Goal: Task Accomplishment & Management: Use online tool/utility

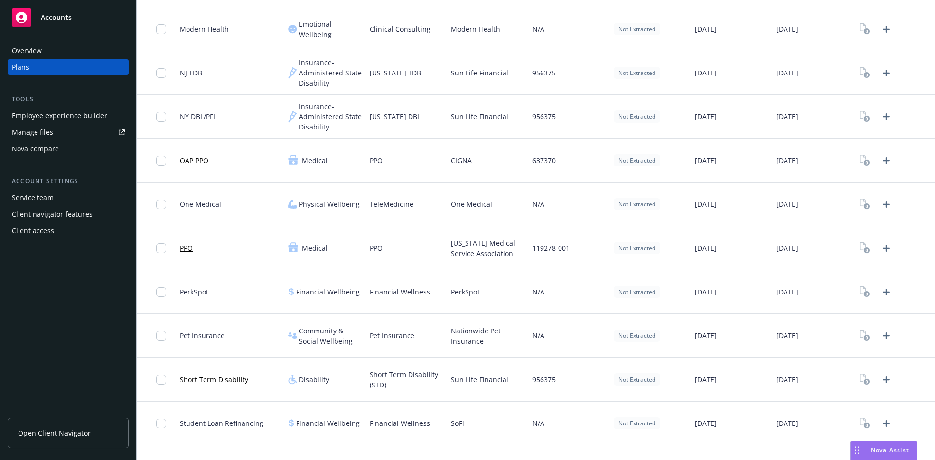
scroll to position [1563, 0]
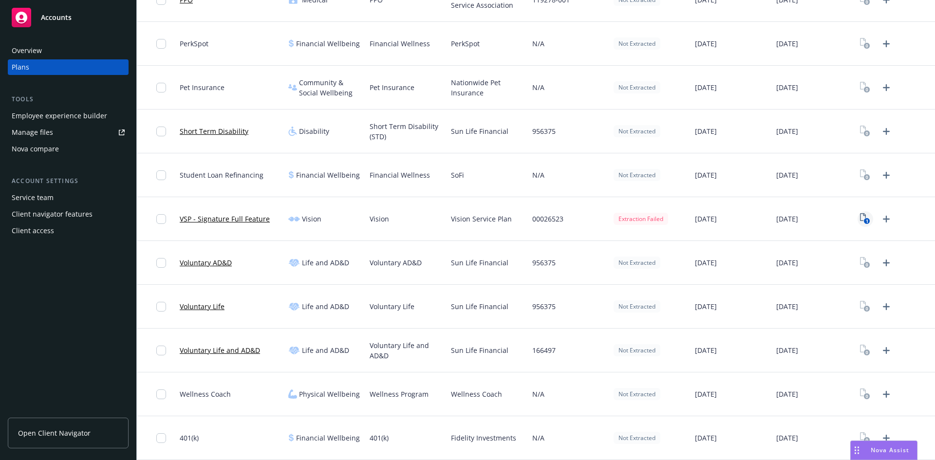
click at [864, 220] on rect "View Plan Documents" at bounding box center [867, 221] width 6 height 6
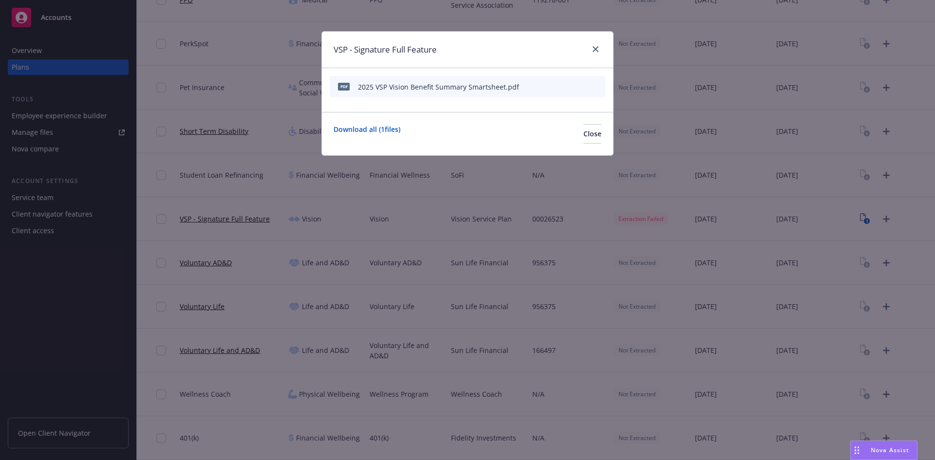
click at [578, 85] on icon "preview file" at bounding box center [580, 86] width 9 height 7
click at [600, 48] on link "close" at bounding box center [596, 49] width 12 height 12
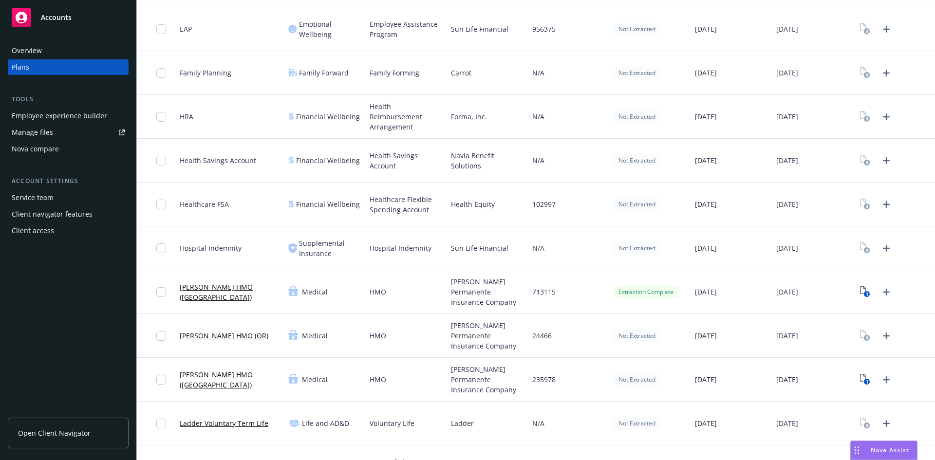
scroll to position [730, 0]
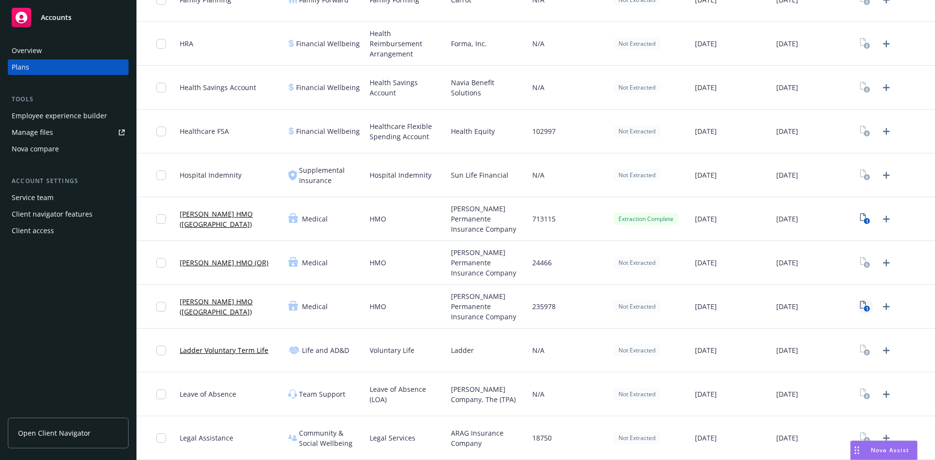
click at [860, 308] on icon "View Plan Documents" at bounding box center [863, 305] width 6 height 8
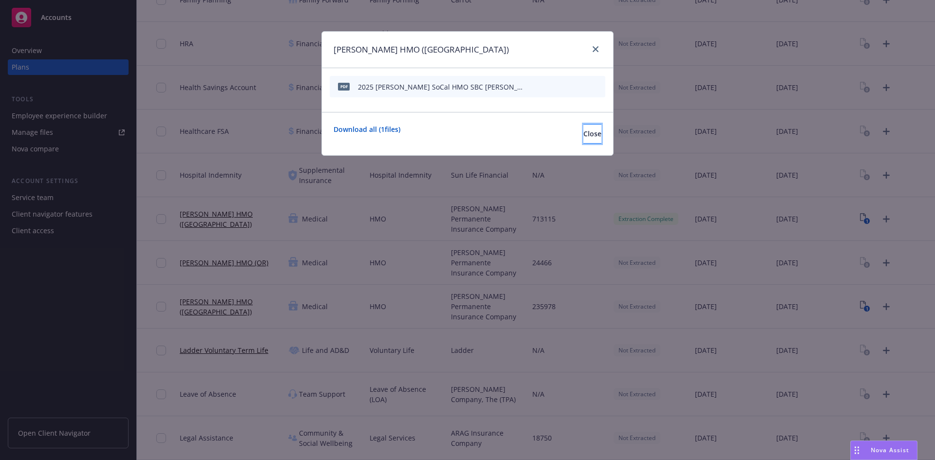
click at [583, 135] on span "Close" at bounding box center [592, 133] width 18 height 9
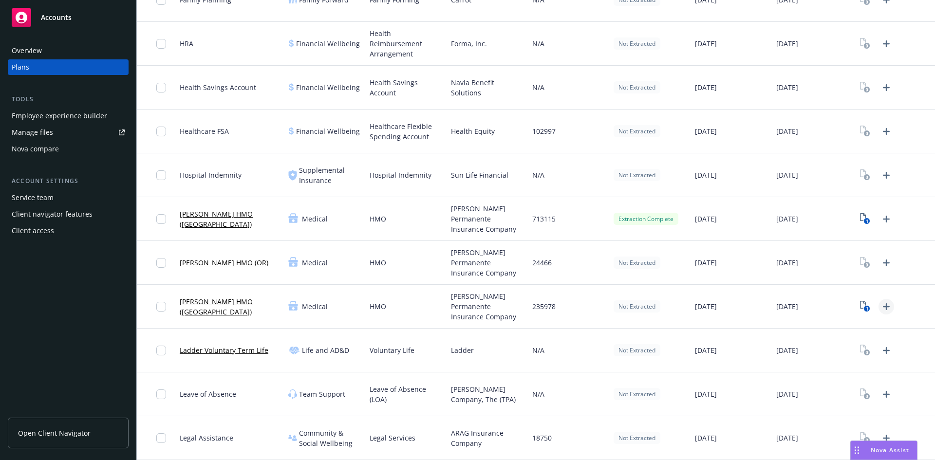
click at [880, 306] on icon "Upload Plan Documents" at bounding box center [886, 307] width 12 height 12
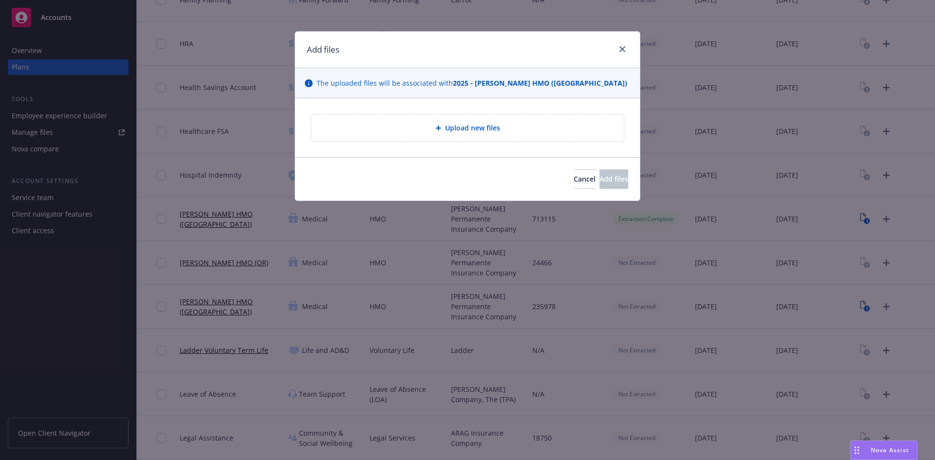
click at [548, 120] on div "Upload new files" at bounding box center [467, 127] width 313 height 27
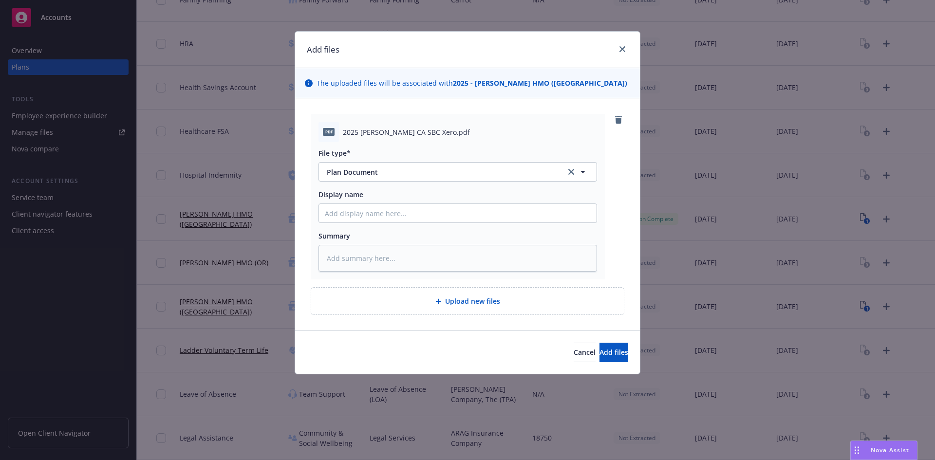
click at [589, 333] on div "Cancel Add files" at bounding box center [467, 352] width 345 height 43
click at [599, 347] on button "Add files" at bounding box center [613, 352] width 29 height 19
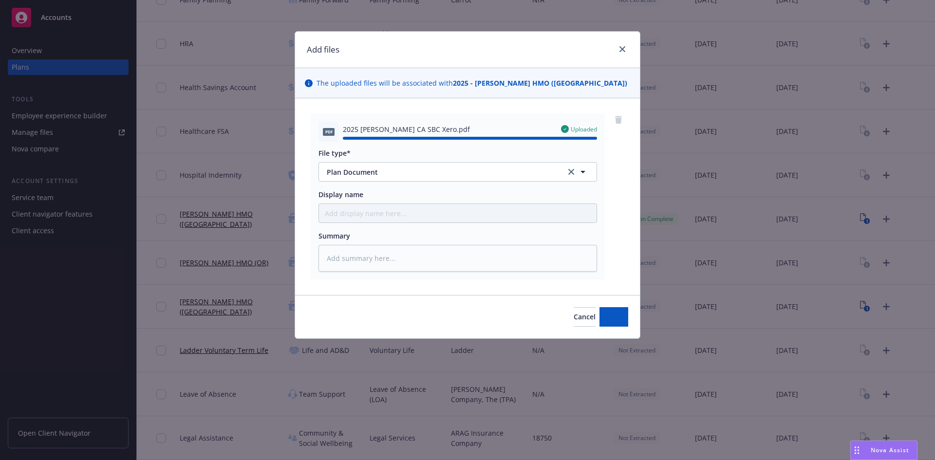
type textarea "x"
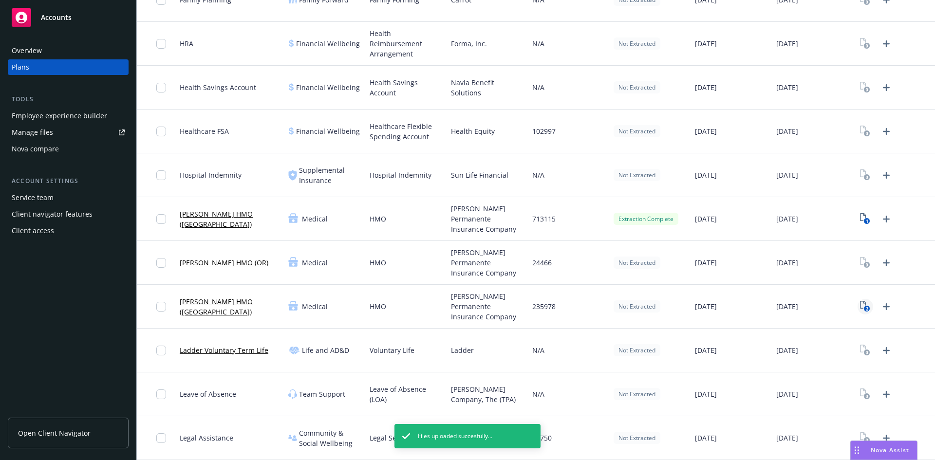
click at [862, 303] on icon "2" at bounding box center [865, 306] width 10 height 11
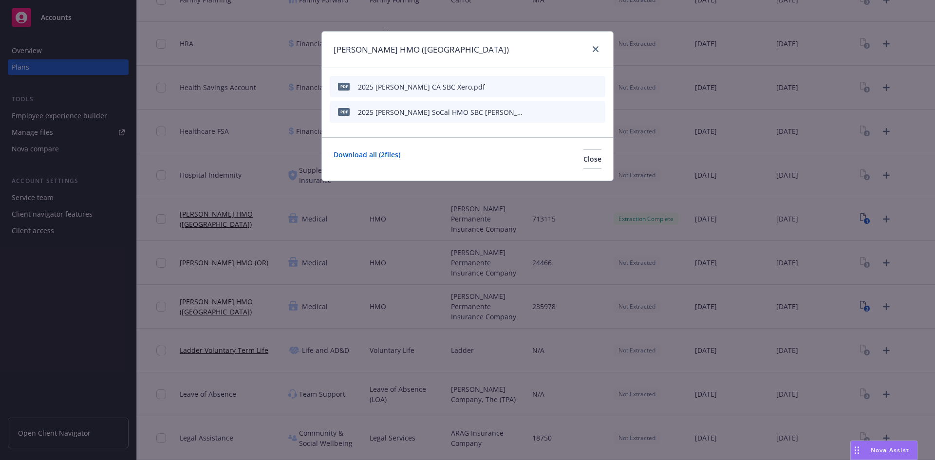
click at [548, 83] on icon "start extraction" at bounding box center [547, 86] width 8 height 10
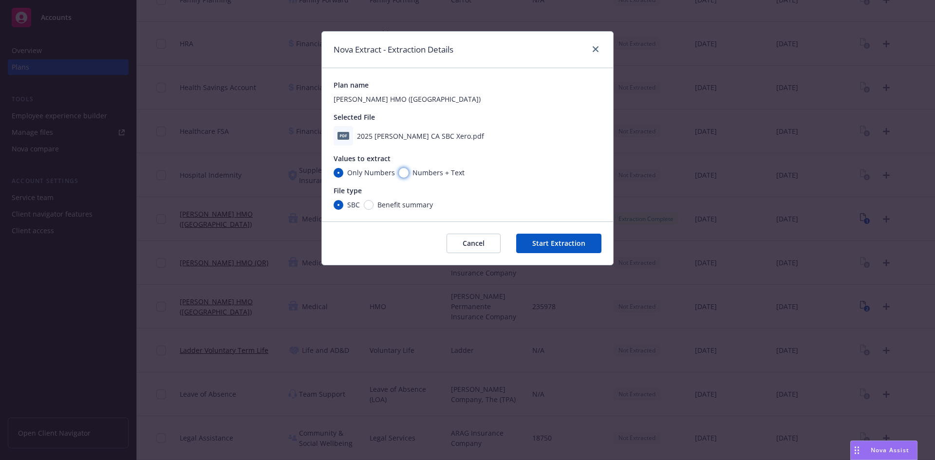
click at [402, 169] on input "Numbers + Text" at bounding box center [404, 173] width 10 height 10
radio input "true"
click at [366, 195] on div "File type" at bounding box center [468, 191] width 268 height 10
click at [371, 207] on input "Benefit summary" at bounding box center [369, 205] width 10 height 10
radio input "true"
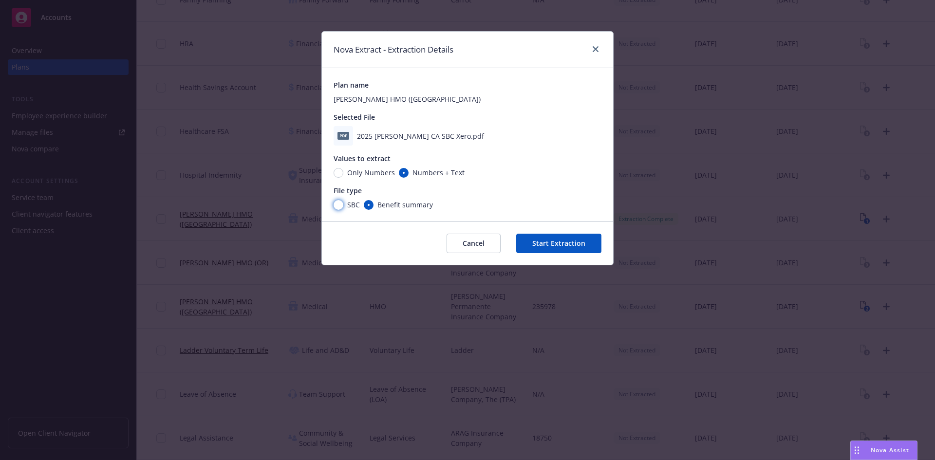
click at [342, 206] on input "SBC" at bounding box center [339, 205] width 10 height 10
radio input "true"
click at [565, 244] on button "Start Extraction" at bounding box center [558, 243] width 85 height 19
